Goal: Information Seeking & Learning: Learn about a topic

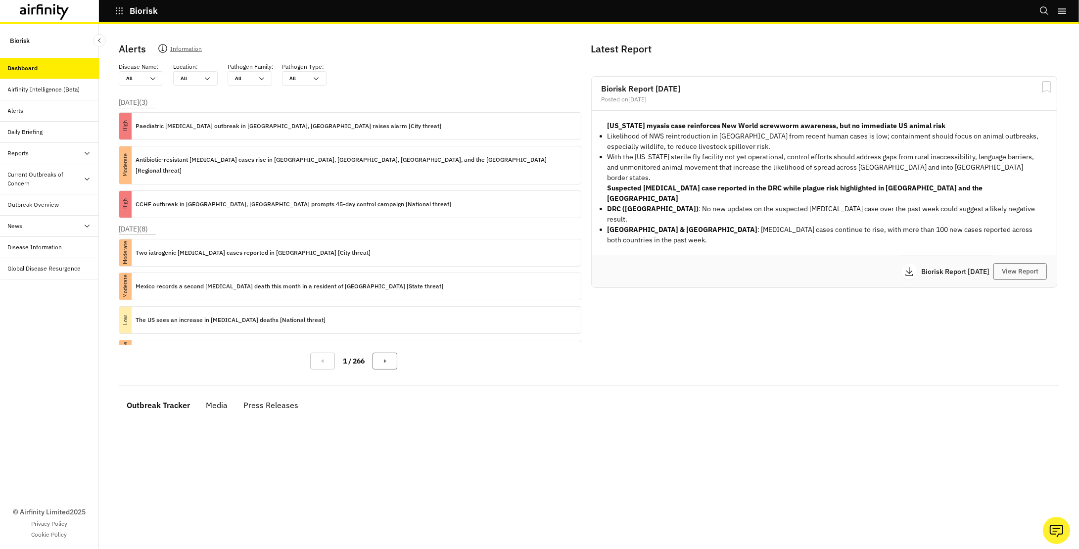
click at [20, 128] on div "Daily Briefing" at bounding box center [25, 132] width 35 height 9
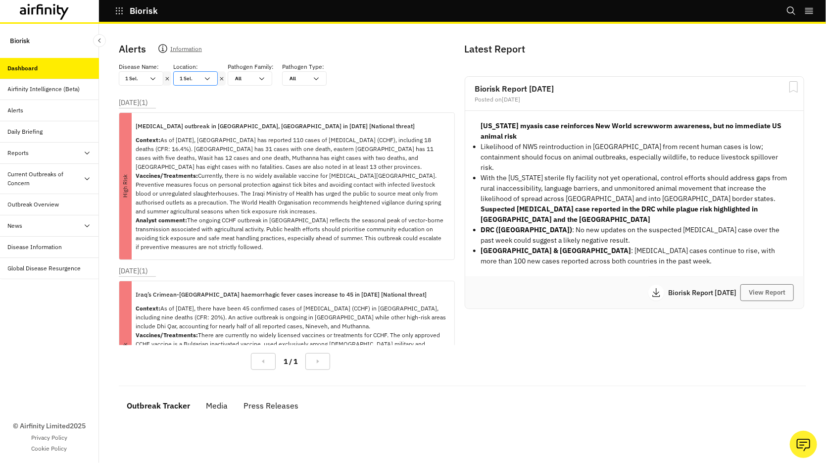
scroll to position [50, 0]
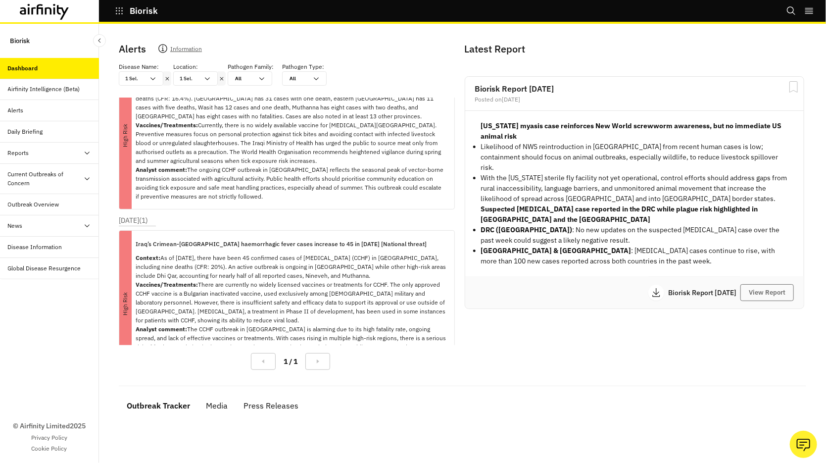
click at [222, 77] on icon at bounding box center [221, 78] width 3 height 3
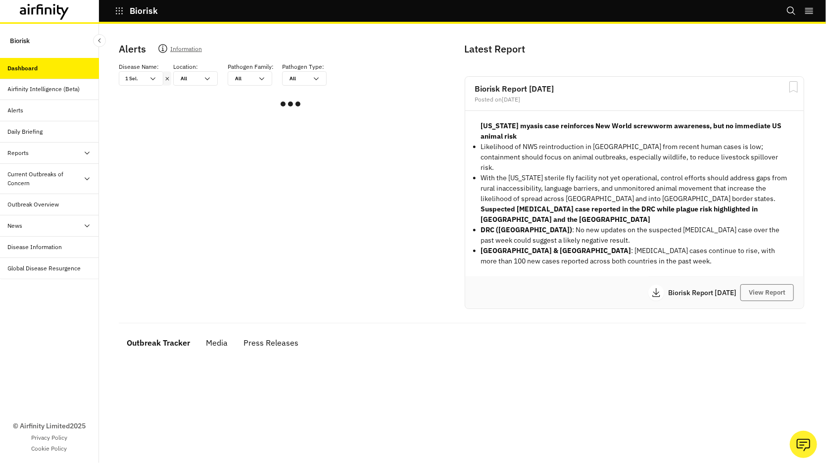
click at [169, 79] on icon at bounding box center [167, 79] width 7 height 8
click at [152, 78] on icon at bounding box center [153, 79] width 8 height 8
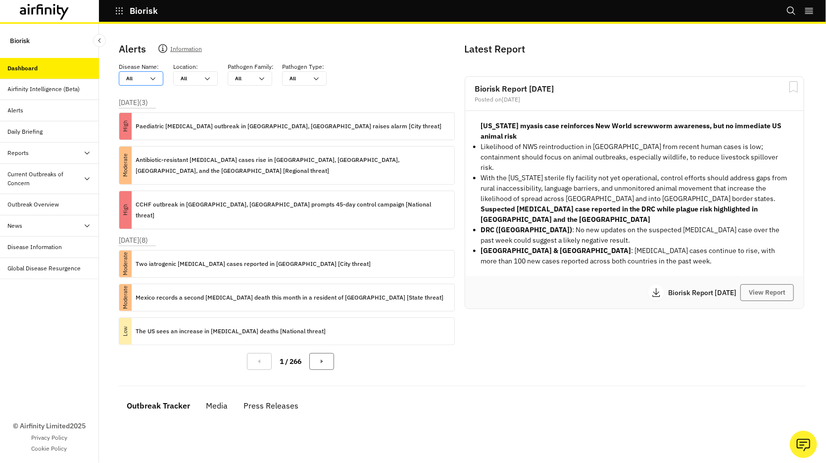
click at [152, 78] on icon at bounding box center [153, 79] width 8 height 8
click at [150, 78] on icon at bounding box center [153, 79] width 8 height 8
type input "c"
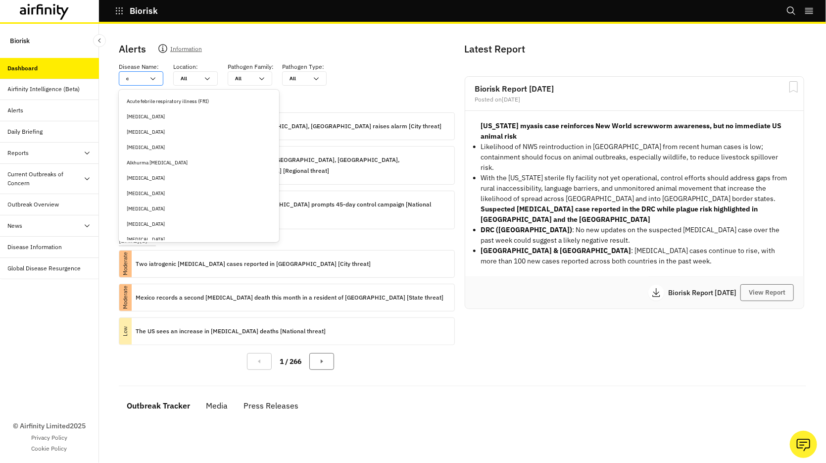
type input "ch"
type input "chi"
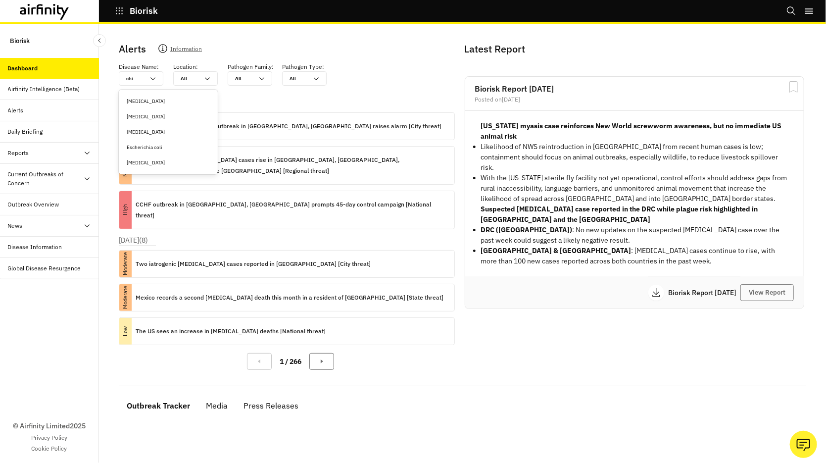
click at [147, 117] on div "[MEDICAL_DATA]" at bounding box center [168, 116] width 83 height 7
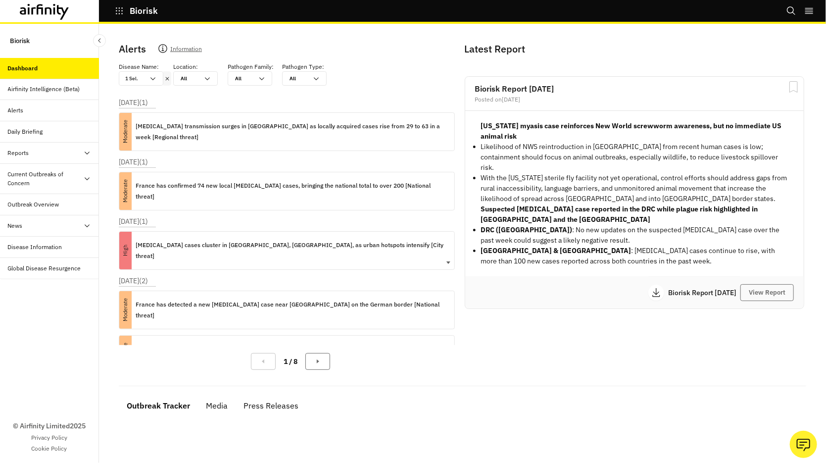
scroll to position [2, 0]
click at [235, 237] on p "Chikungunya cases cluster in Chattogram, Bangladesh, as urban hotspots intensif…" at bounding box center [291, 248] width 311 height 22
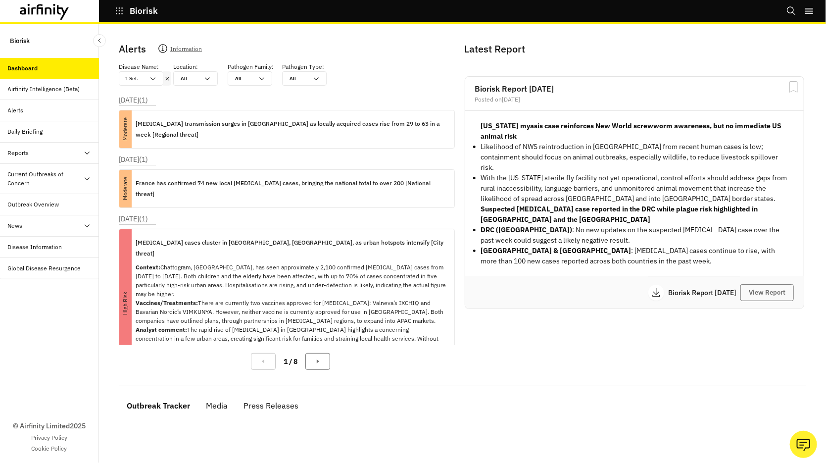
click at [166, 77] on icon at bounding box center [167, 79] width 7 height 8
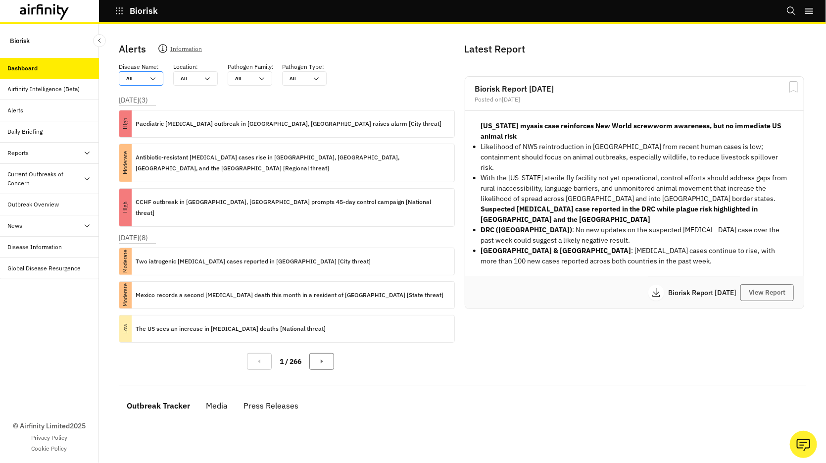
click at [137, 79] on div at bounding box center [135, 78] width 18 height 9
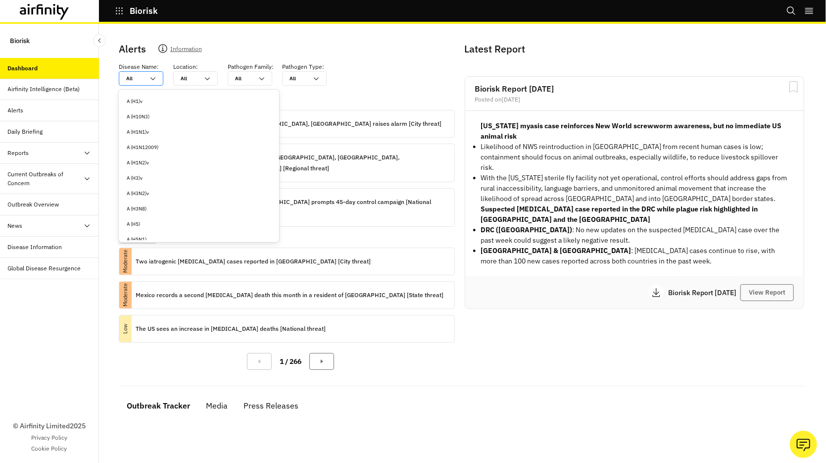
click at [133, 78] on div at bounding box center [135, 78] width 18 height 9
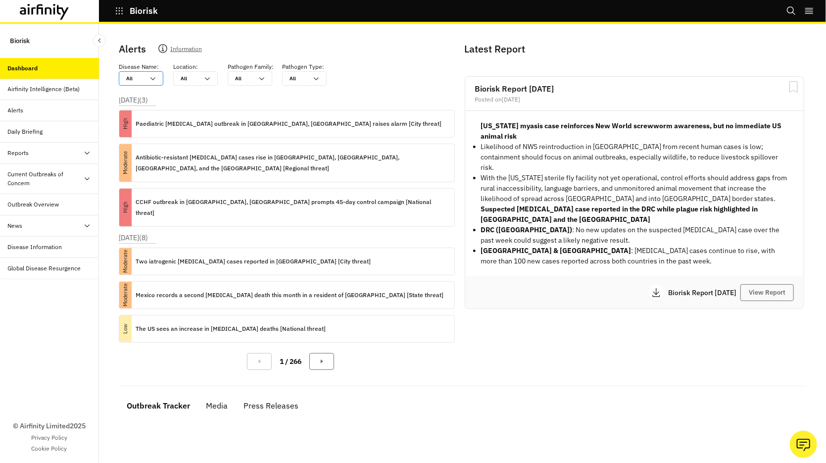
click at [131, 78] on div "All" at bounding box center [135, 78] width 18 height 7
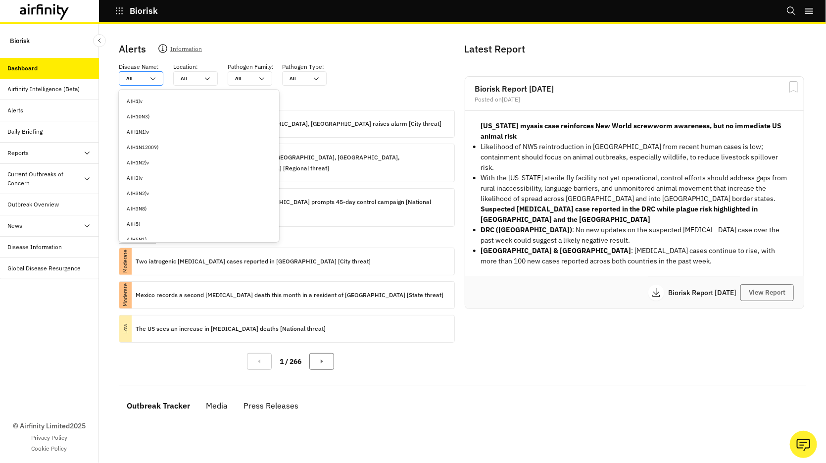
type input "d"
type input "de"
type input "den"
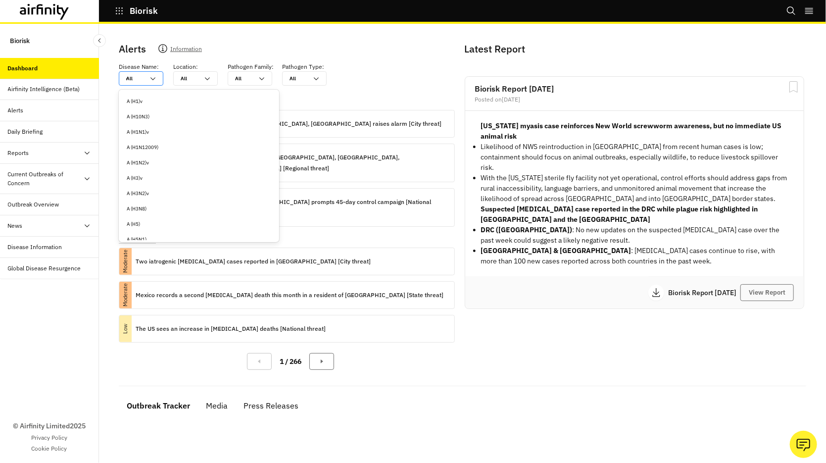
type input "den"
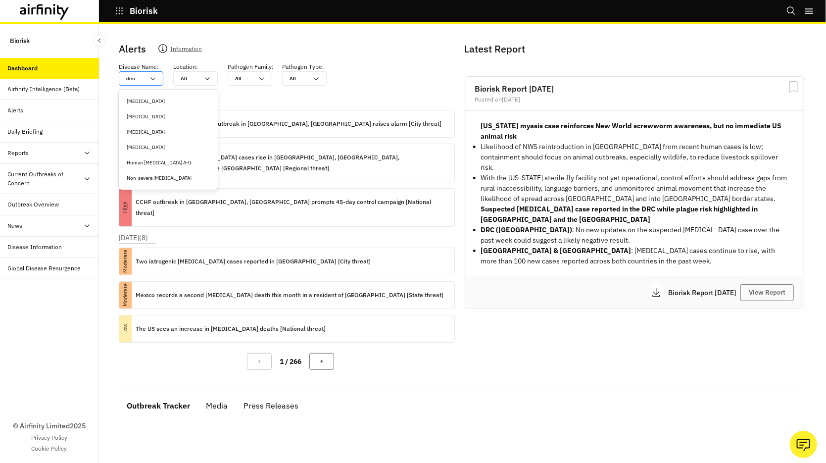
type input "deng"
type input "dengu"
type input "dengue"
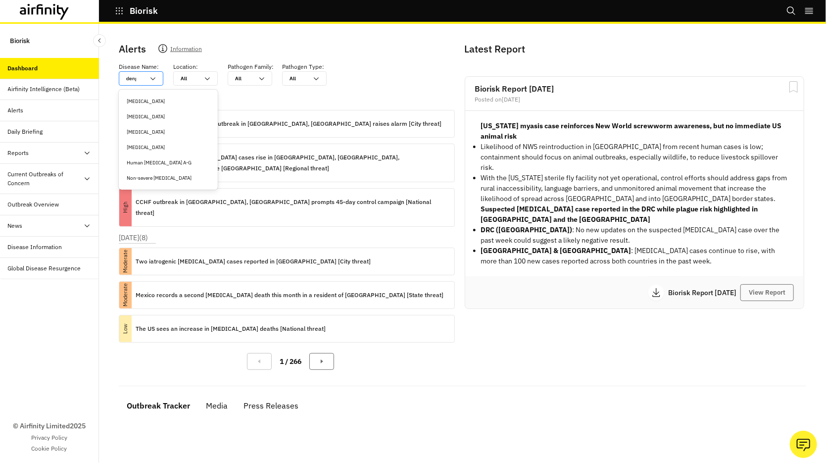
type input "dengue"
click at [137, 123] on div "[MEDICAL_DATA]" at bounding box center [168, 116] width 95 height 15
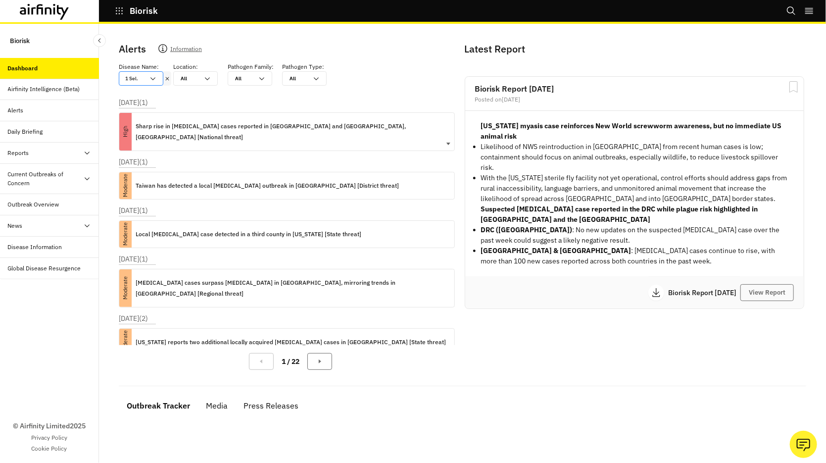
click at [216, 125] on p "Sharp rise in dengue cases reported in Hanoi and Ho Chi Minh City, Vietnam [Nat…" at bounding box center [291, 132] width 311 height 22
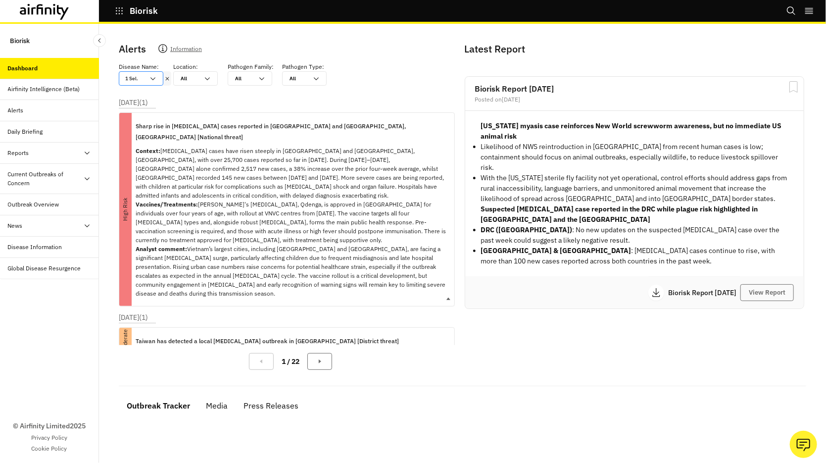
click at [216, 125] on p "Sharp rise in dengue cases reported in Hanoi and Ho Chi Minh City, Vietnam [Nat…" at bounding box center [291, 132] width 311 height 22
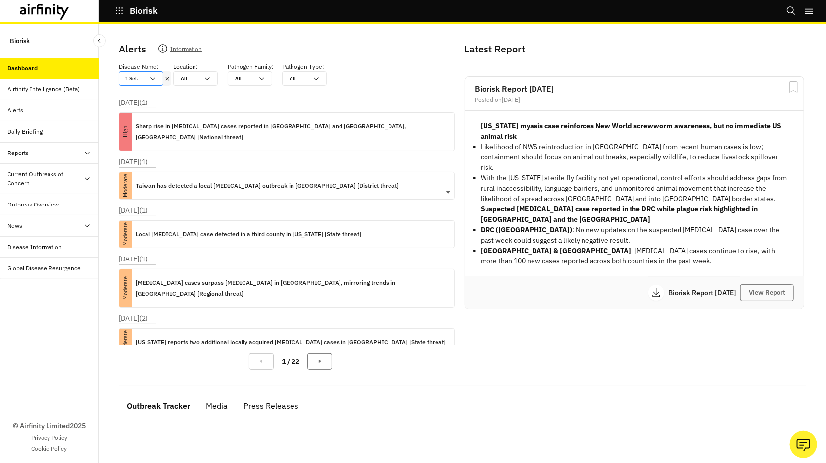
click at [209, 180] on p "Taiwan has detected a local dengue outbreak in Kaohsiung [District threat]" at bounding box center [267, 185] width 263 height 11
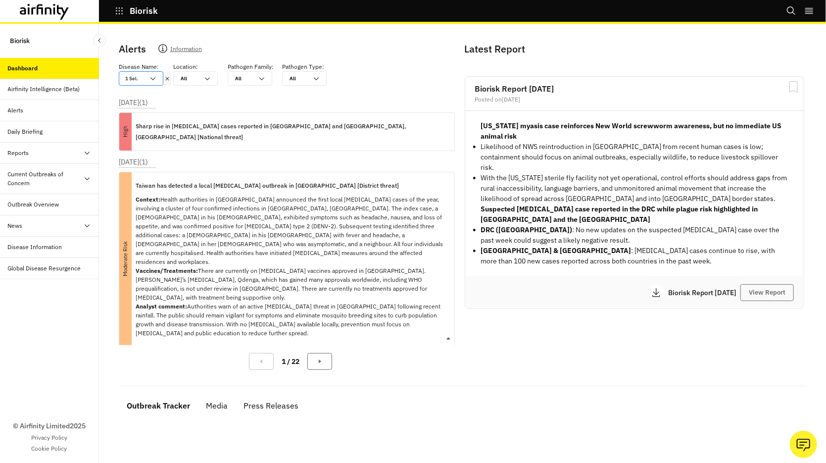
click at [205, 180] on p "Taiwan has detected a local dengue outbreak in Kaohsiung [District threat]" at bounding box center [267, 185] width 263 height 11
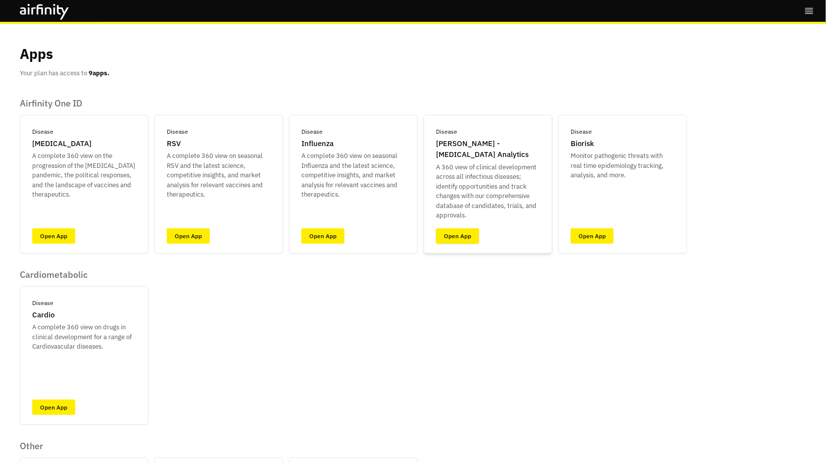
click at [460, 235] on link "Open App" at bounding box center [457, 235] width 43 height 15
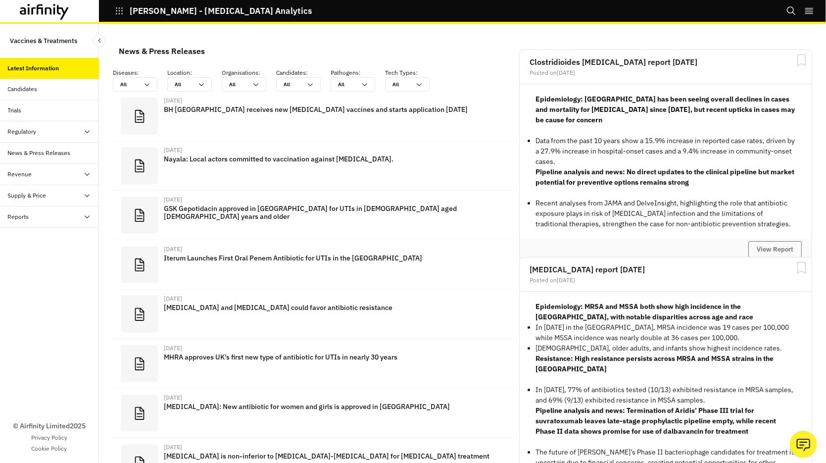
scroll to position [654, 297]
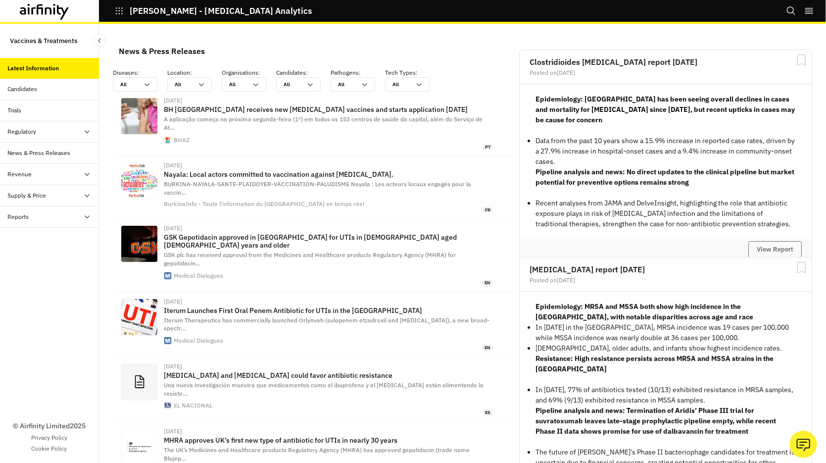
click at [25, 89] on div "Candidates" at bounding box center [23, 89] width 30 height 9
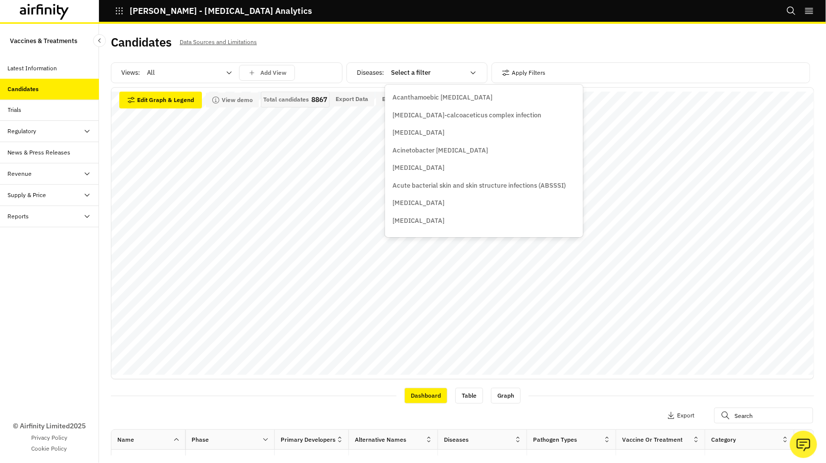
click at [403, 77] on div "Select a filter" at bounding box center [427, 73] width 73 height 10
type input "chi"
click at [431, 115] on div "[MEDICAL_DATA]" at bounding box center [434, 115] width 83 height 10
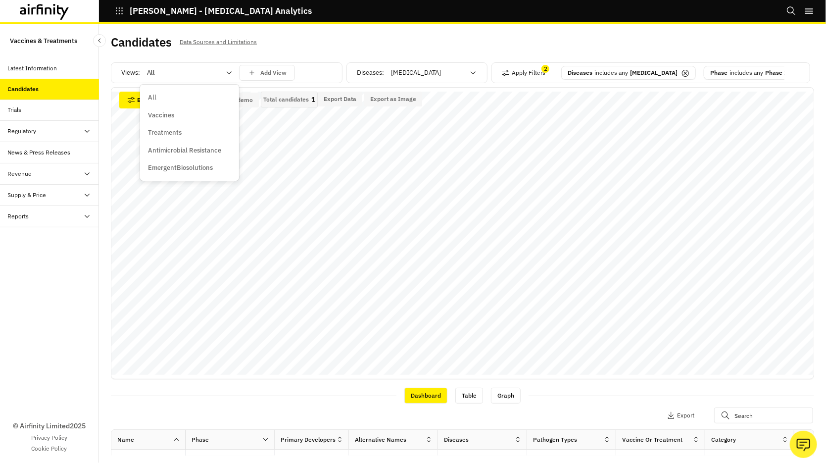
click at [175, 70] on div at bounding box center [183, 73] width 73 height 12
click at [171, 116] on p "Vaccines" at bounding box center [161, 115] width 26 height 10
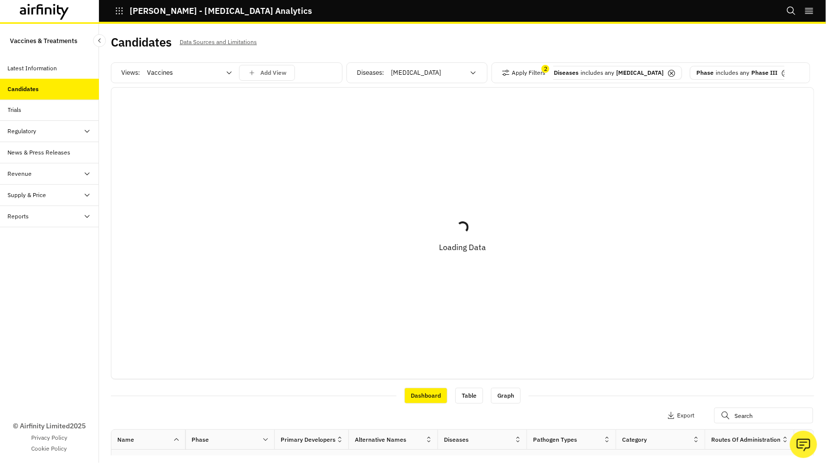
scroll to position [0, 13]
click at [782, 70] on icon at bounding box center [786, 73] width 8 height 8
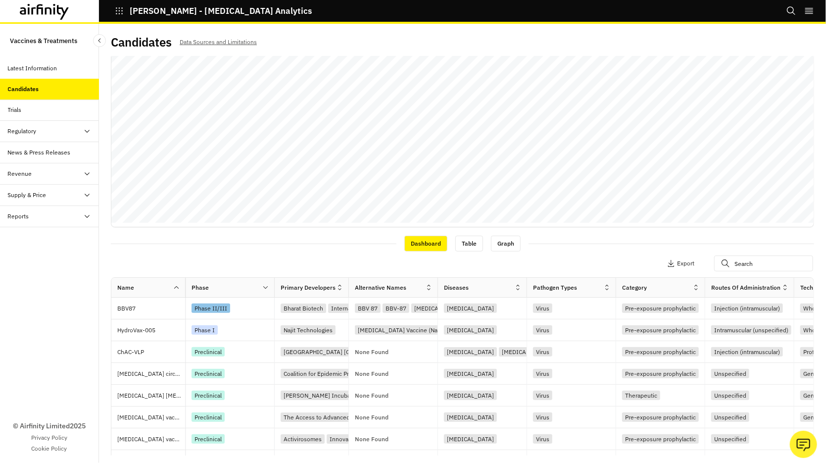
scroll to position [152, 0]
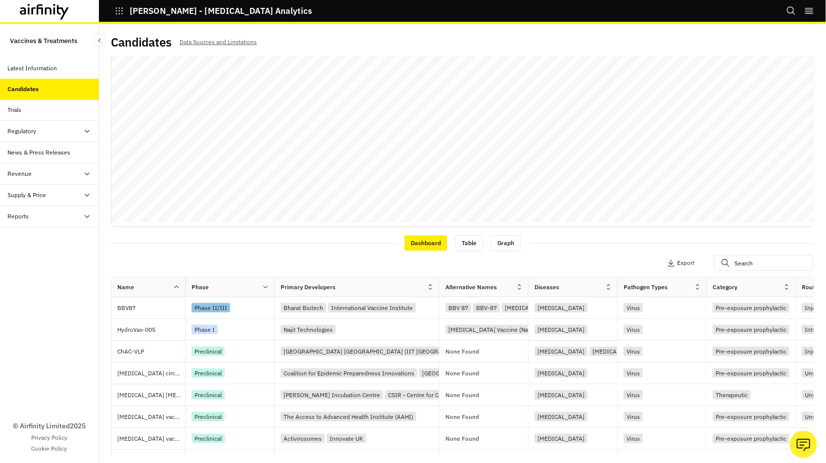
drag, startPoint x: 350, startPoint y: 288, endPoint x: 440, endPoint y: 288, distance: 90.6
click at [440, 288] on div at bounding box center [438, 286] width 5 height 11
